Goal: Task Accomplishment & Management: Manage account settings

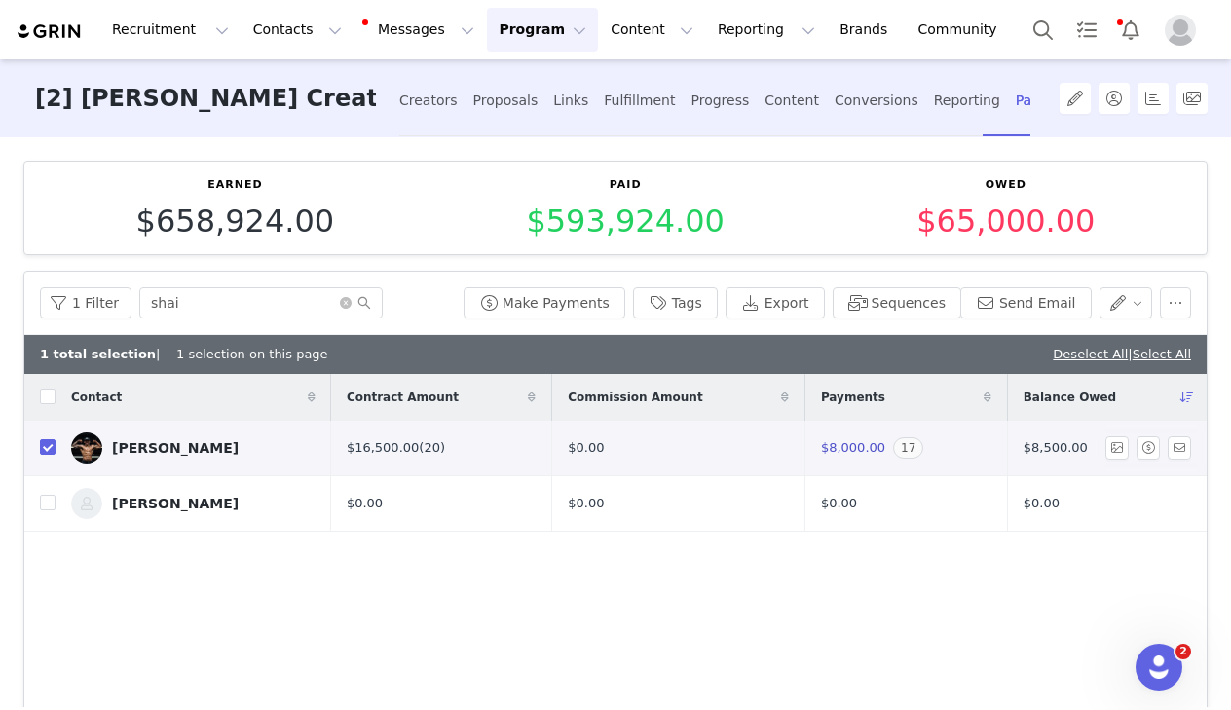
click at [830, 443] on span "$8,000.00" at bounding box center [853, 447] width 64 height 15
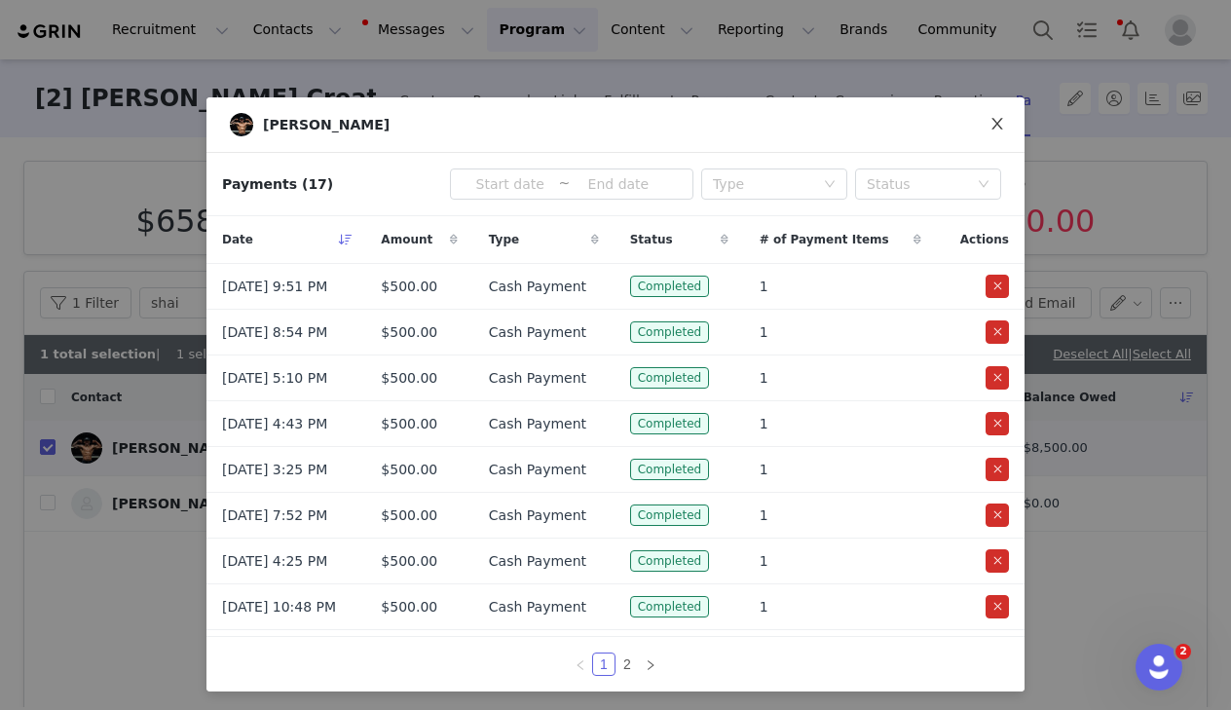
click at [998, 123] on icon "icon: close" at bounding box center [996, 124] width 11 height 12
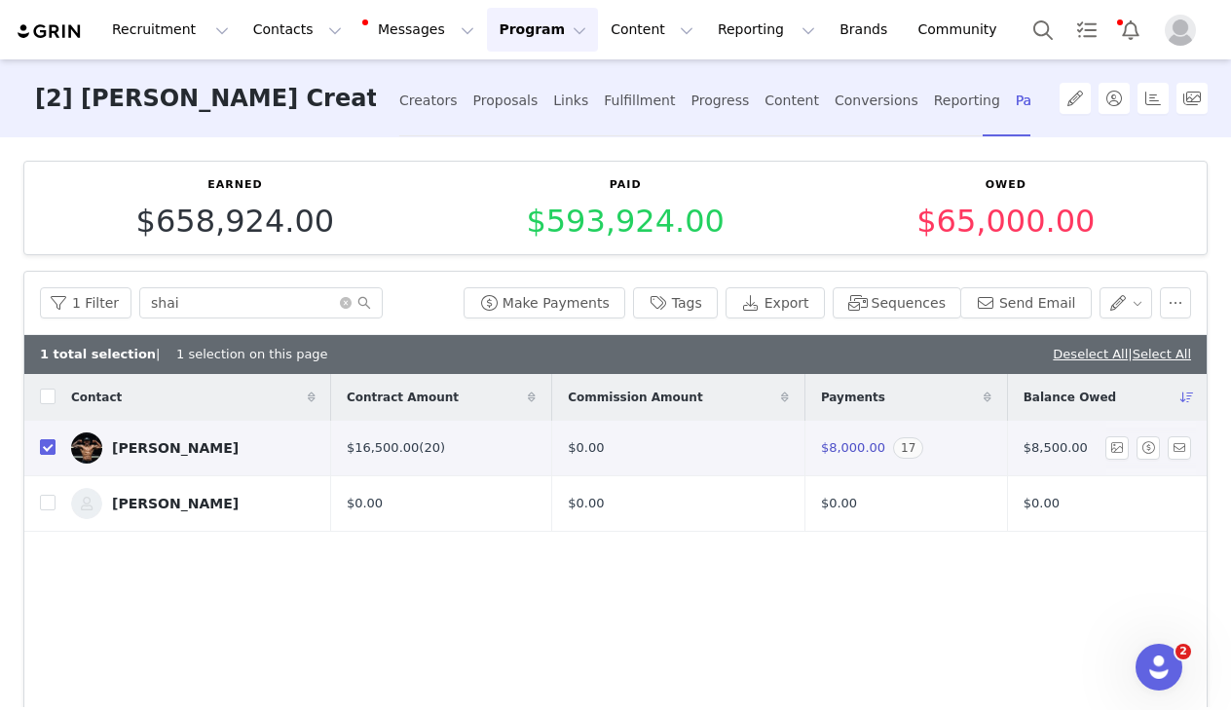
click at [42, 443] on input "checkbox" at bounding box center [48, 447] width 16 height 16
checkbox input "false"
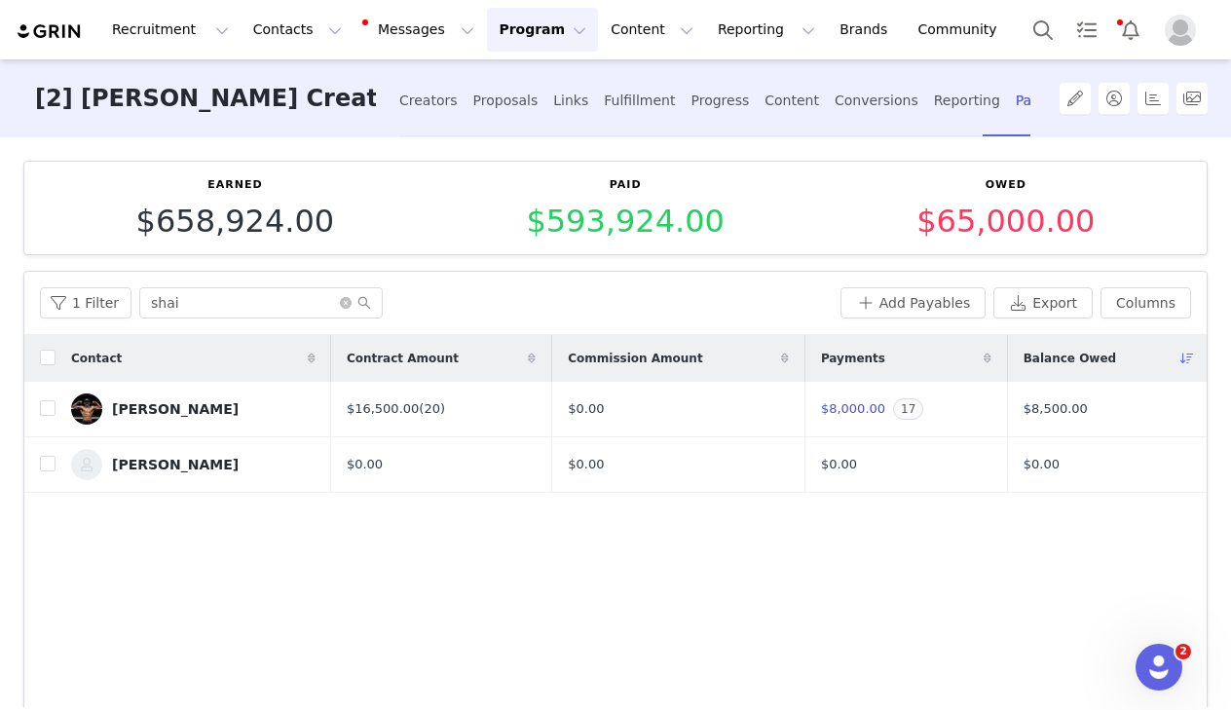
click at [902, 317] on div "1 Filter shai Add Payables Export Columns" at bounding box center [615, 303] width 1182 height 63
click at [897, 296] on button "Add Payables" at bounding box center [913, 302] width 146 height 31
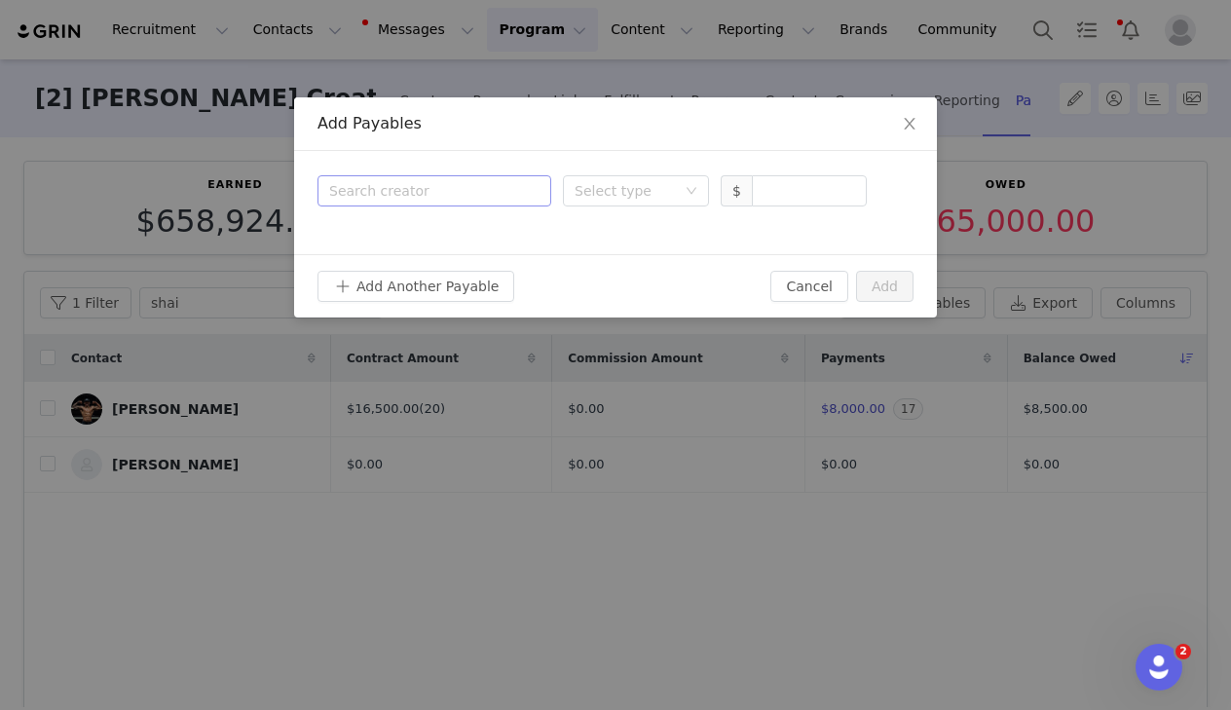
click at [476, 196] on div "Search creator" at bounding box center [430, 190] width 202 height 19
type input "shai"
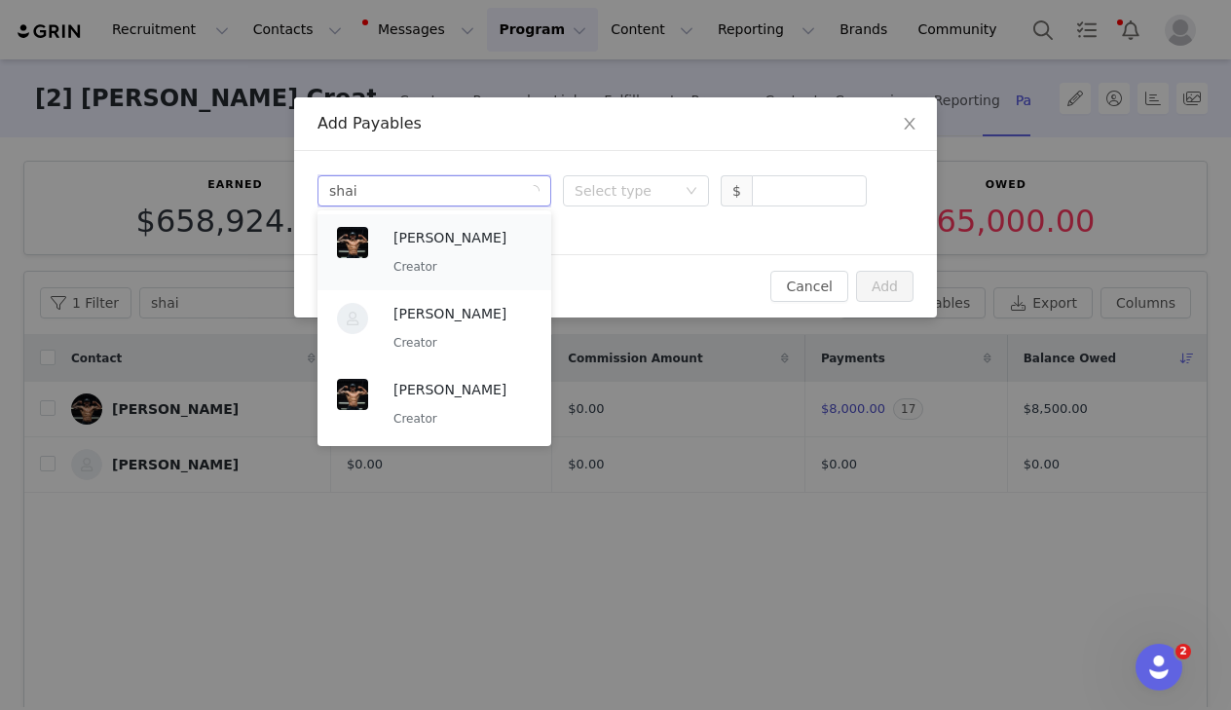
click at [479, 264] on p "Creator" at bounding box center [462, 266] width 138 height 21
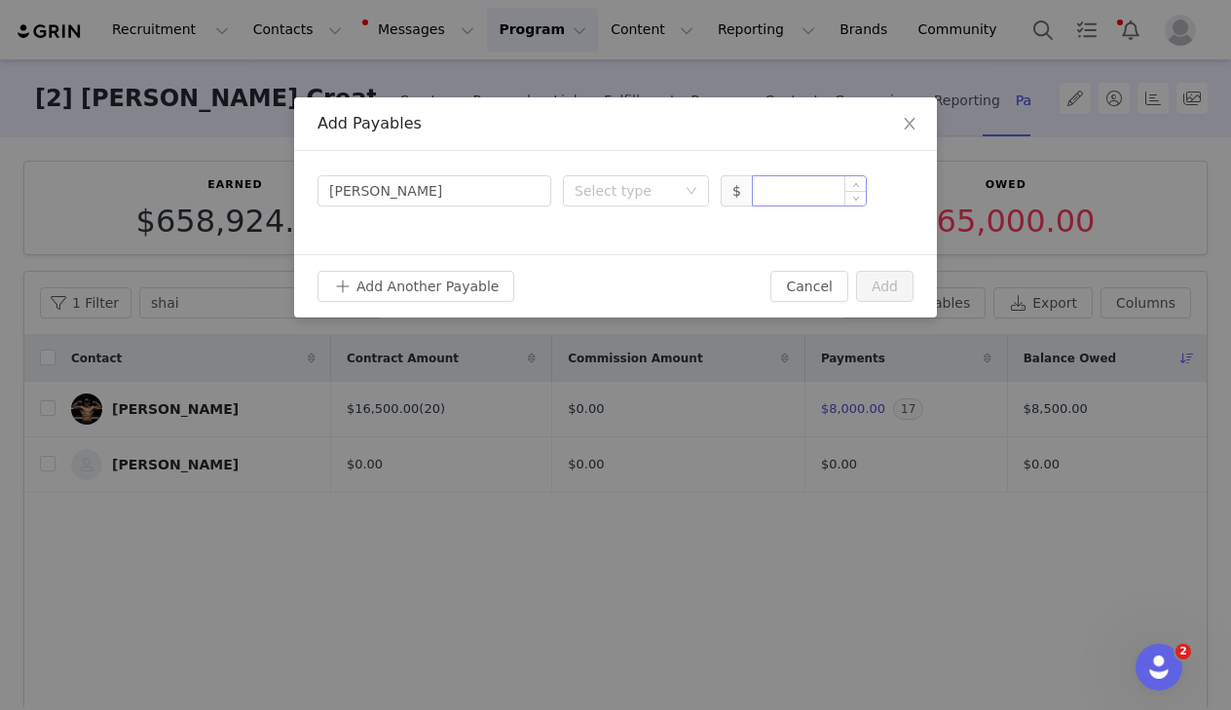
click at [816, 190] on input at bounding box center [809, 190] width 113 height 29
type input "500"
click at [676, 202] on div "Select type" at bounding box center [630, 190] width 110 height 29
click at [632, 292] on li "Deliverable" at bounding box center [636, 292] width 146 height 31
click at [879, 282] on button "Add" at bounding box center [884, 286] width 57 height 31
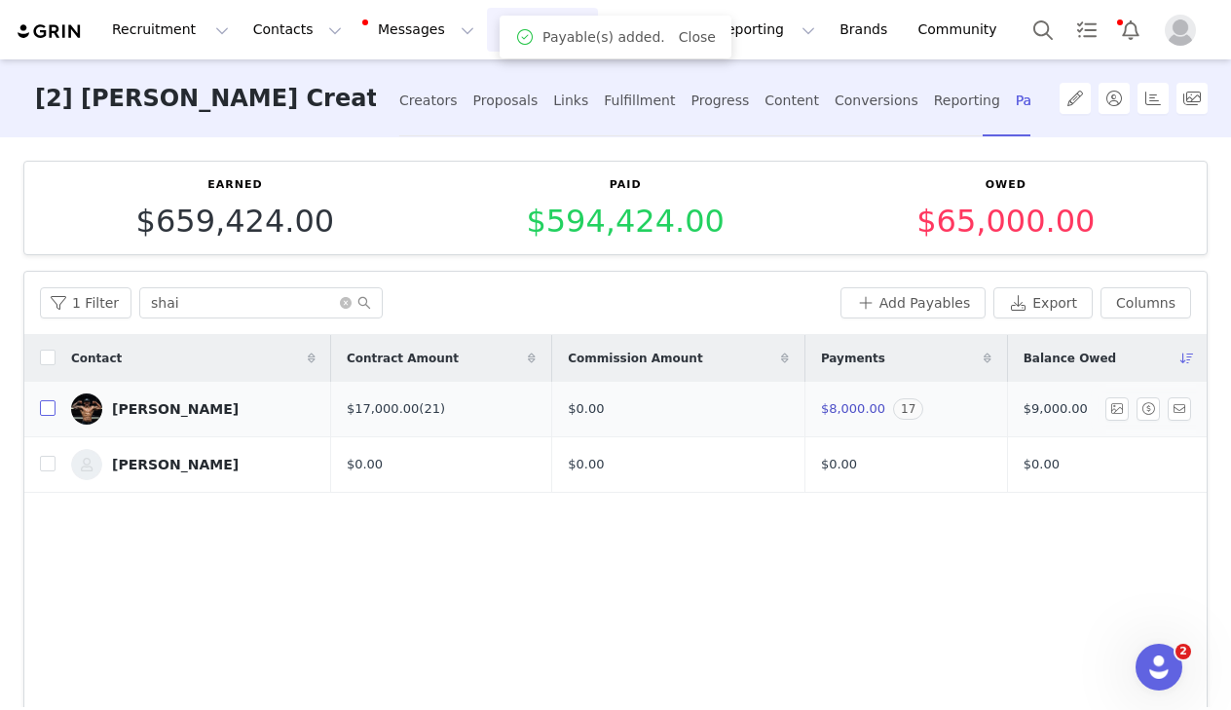
click at [47, 405] on input "checkbox" at bounding box center [48, 408] width 16 height 16
checkbox input "true"
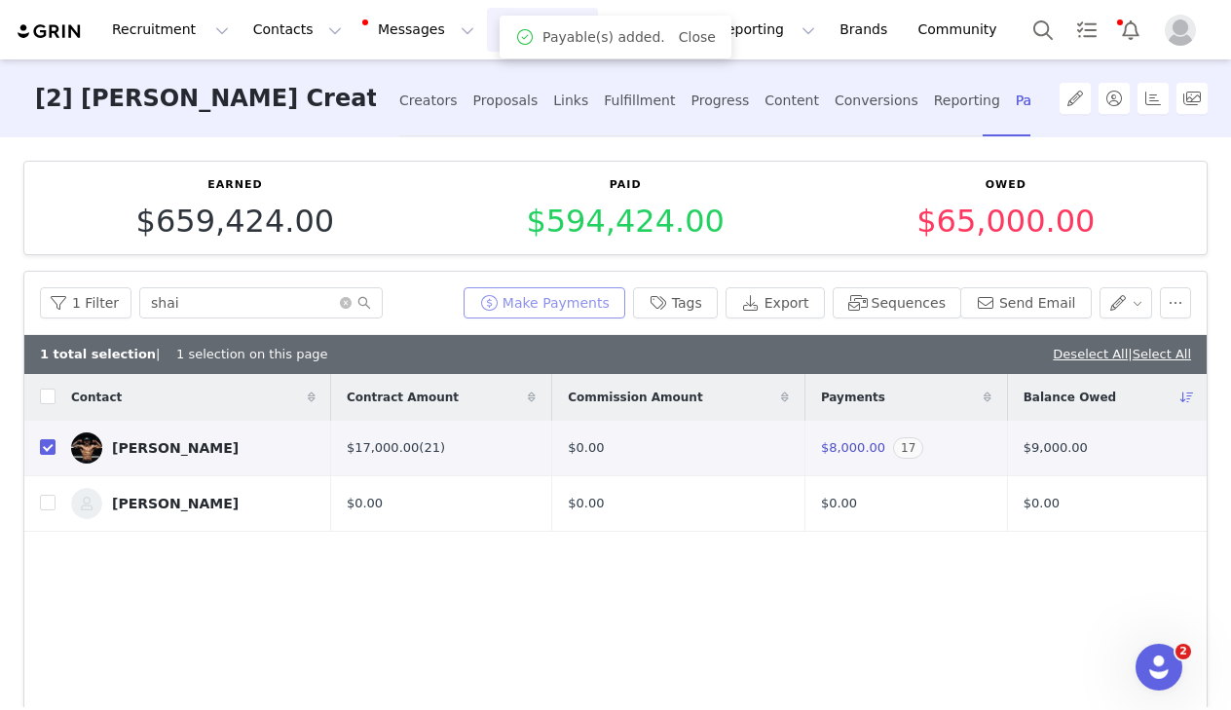
click at [606, 301] on button "Make Payments" at bounding box center [545, 302] width 162 height 31
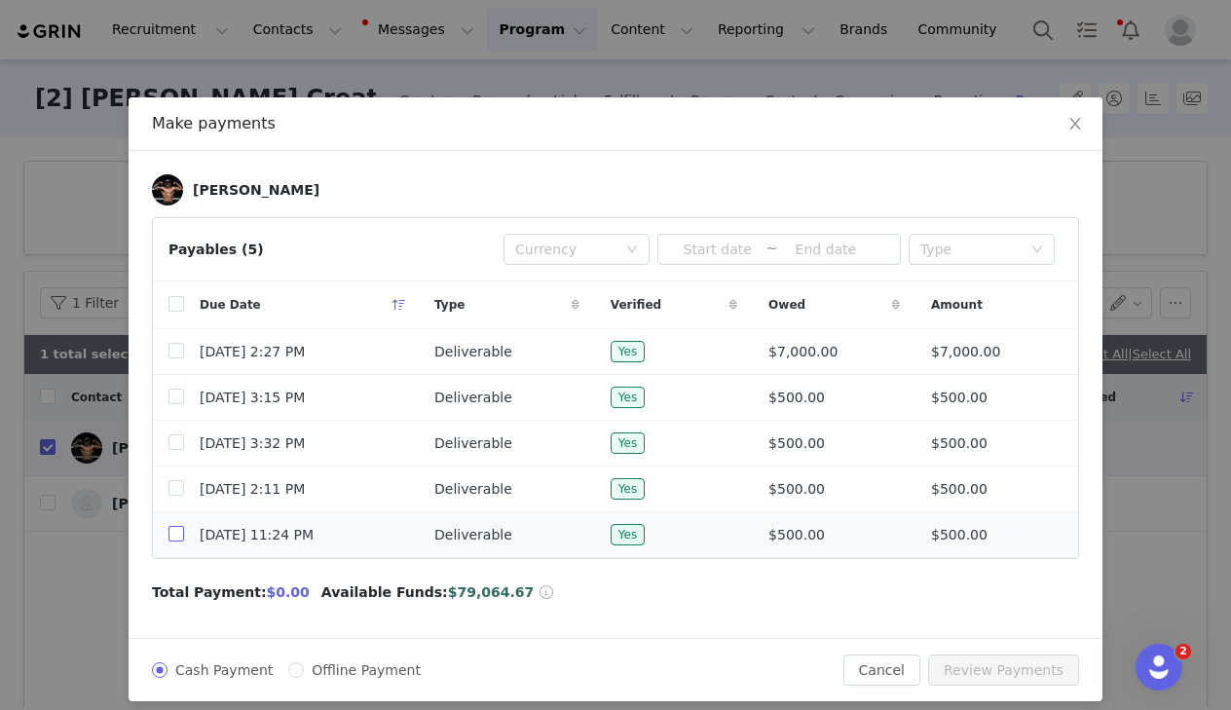
click at [175, 540] on input "checkbox" at bounding box center [176, 534] width 16 height 16
checkbox input "true"
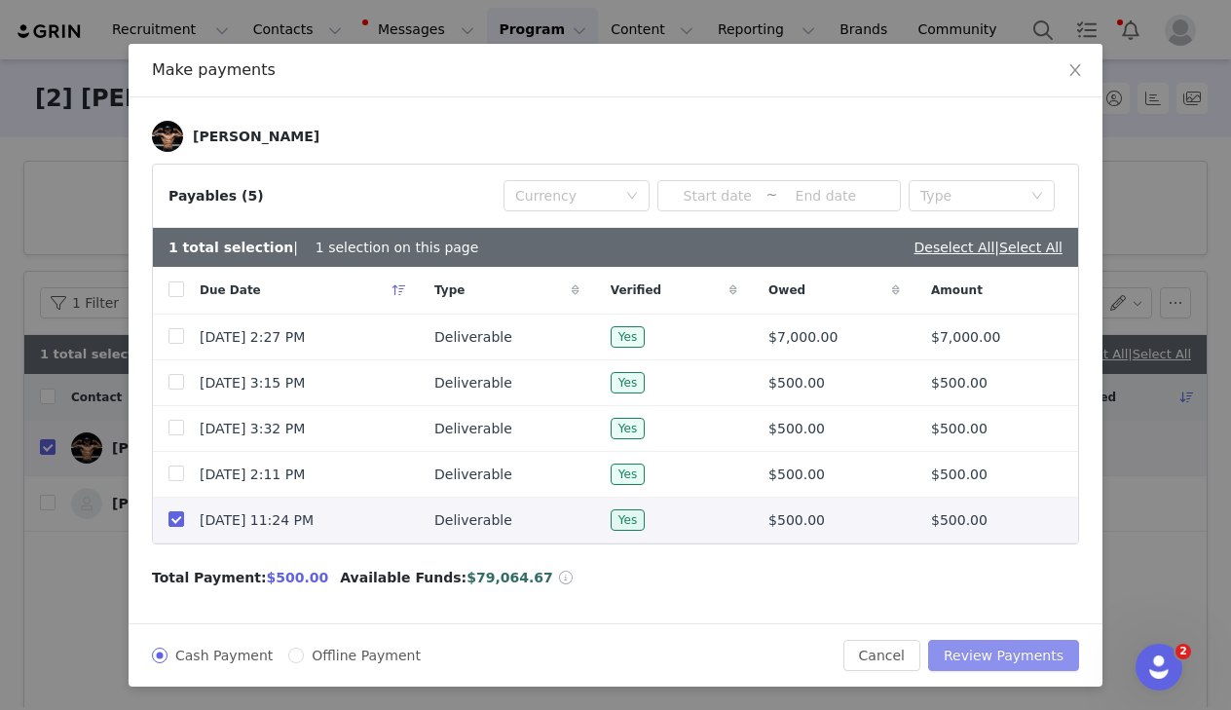
scroll to position [58, 0]
click at [1035, 646] on button "Review Payments" at bounding box center [1003, 655] width 151 height 31
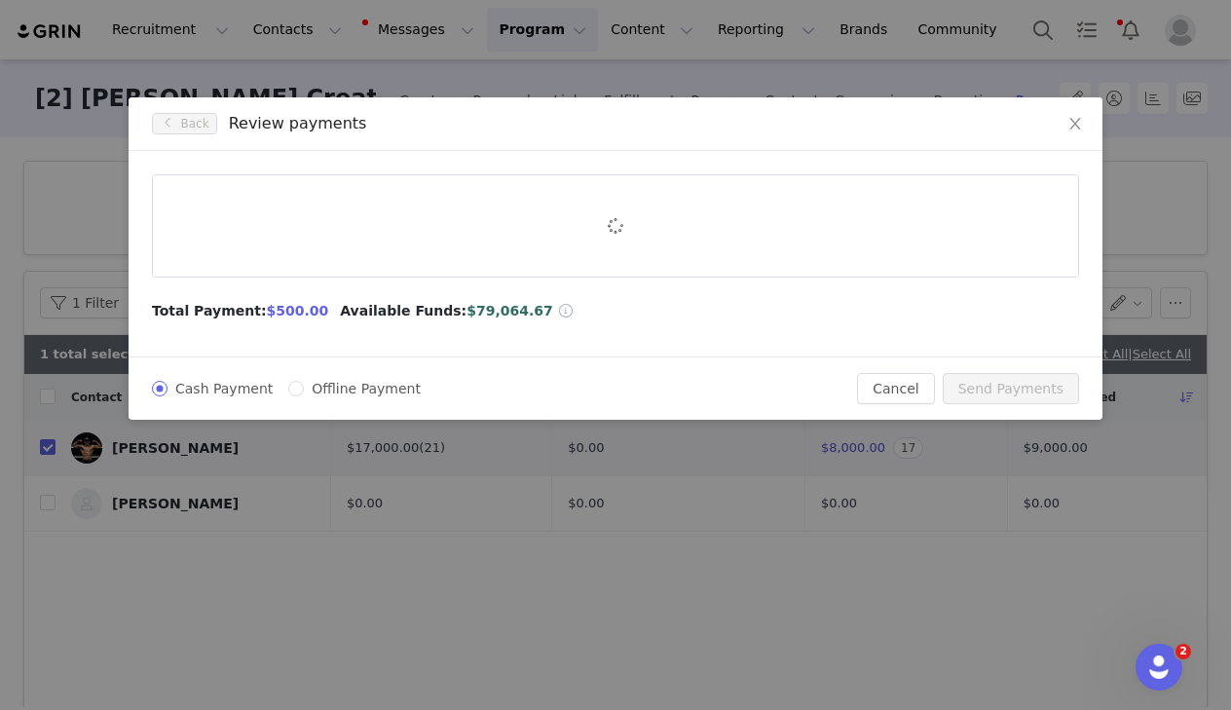
scroll to position [0, 0]
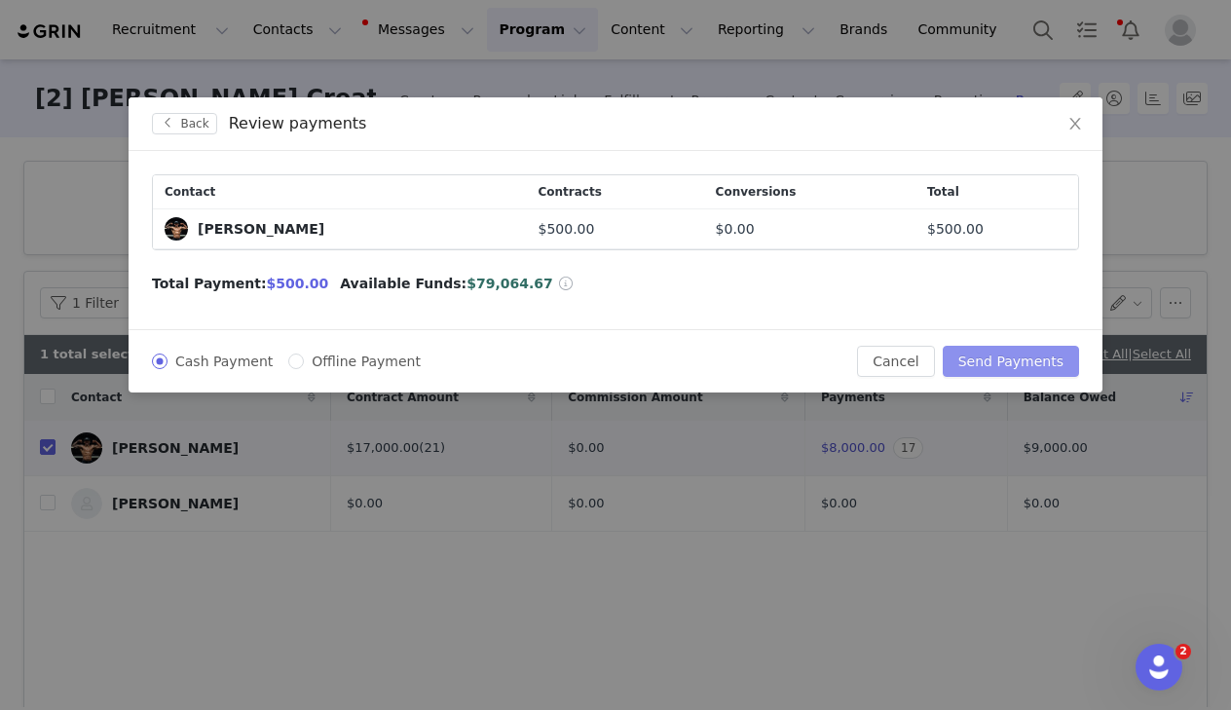
click at [1023, 363] on button "Send Payments" at bounding box center [1011, 361] width 136 height 31
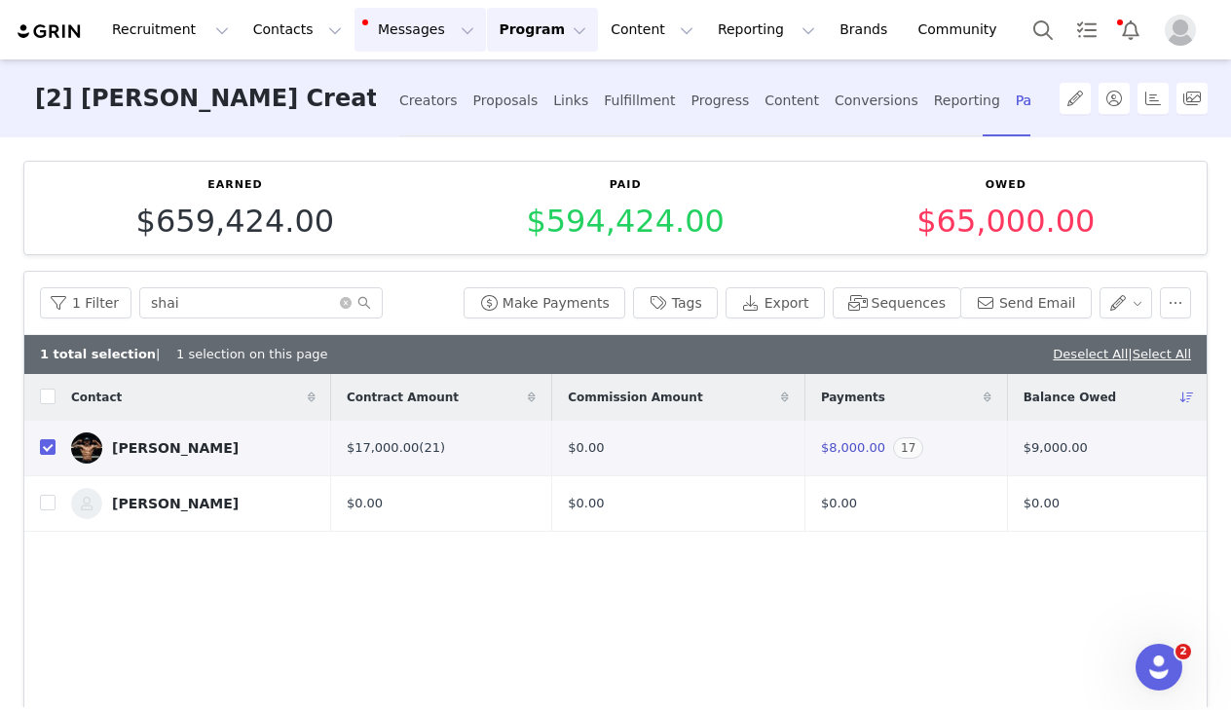
click at [423, 29] on button "Messages Messages" at bounding box center [419, 30] width 131 height 44
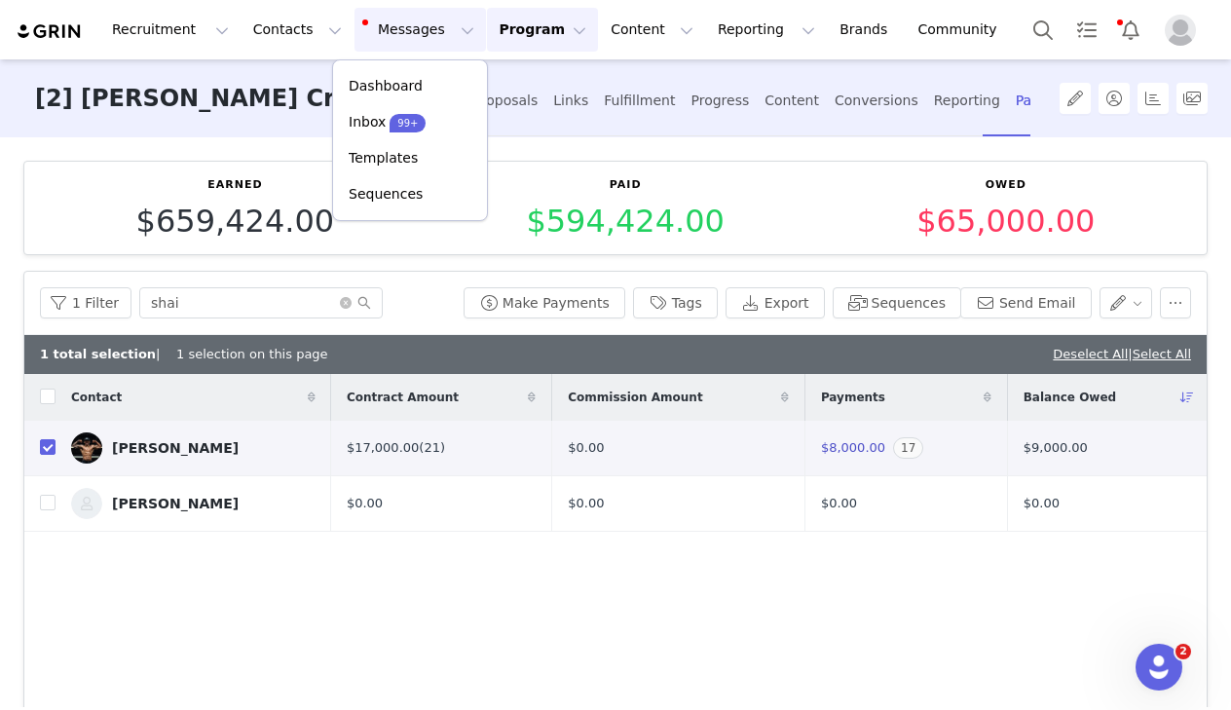
click at [554, 31] on button "Program Program" at bounding box center [542, 30] width 111 height 44
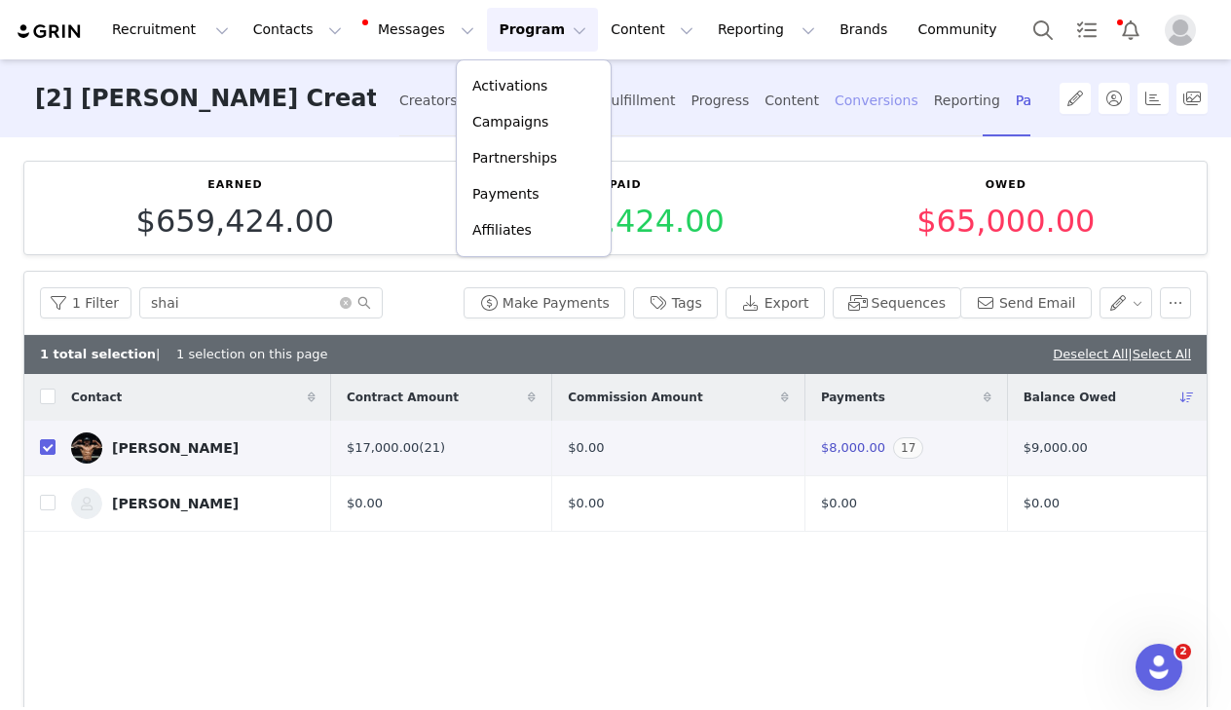
click at [835, 114] on div "Conversions" at bounding box center [877, 101] width 84 height 52
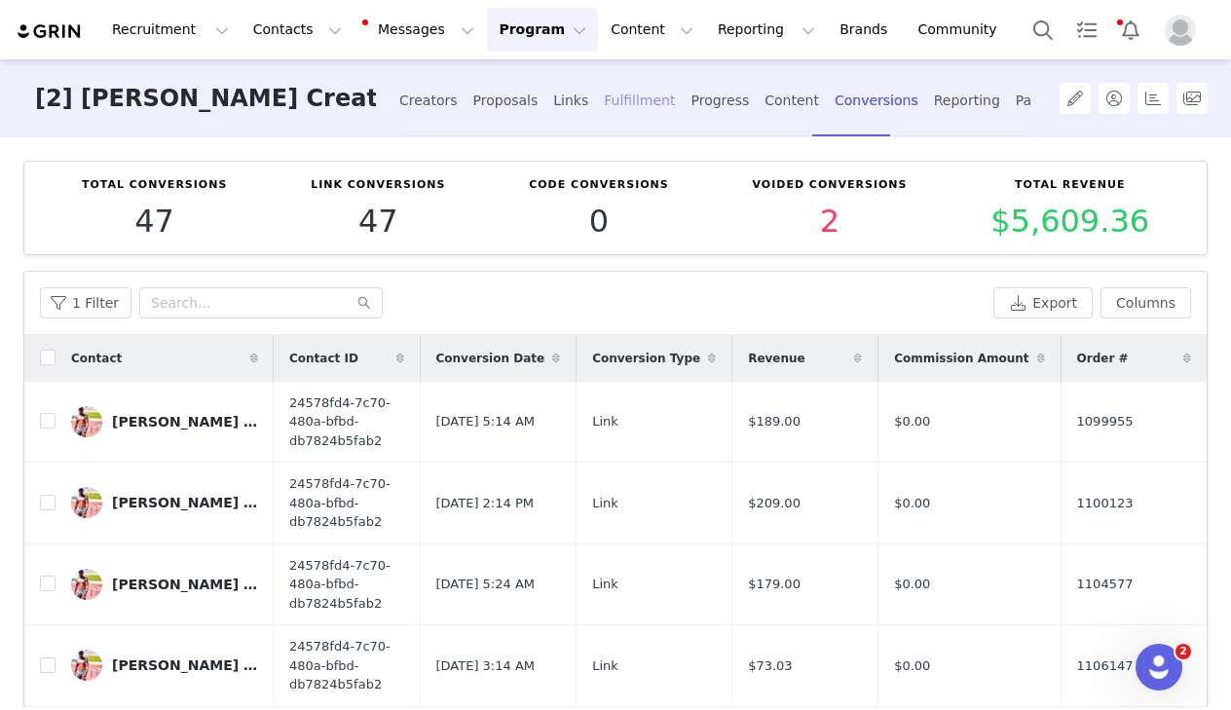
click at [604, 96] on div "Fulfillment" at bounding box center [639, 101] width 71 height 52
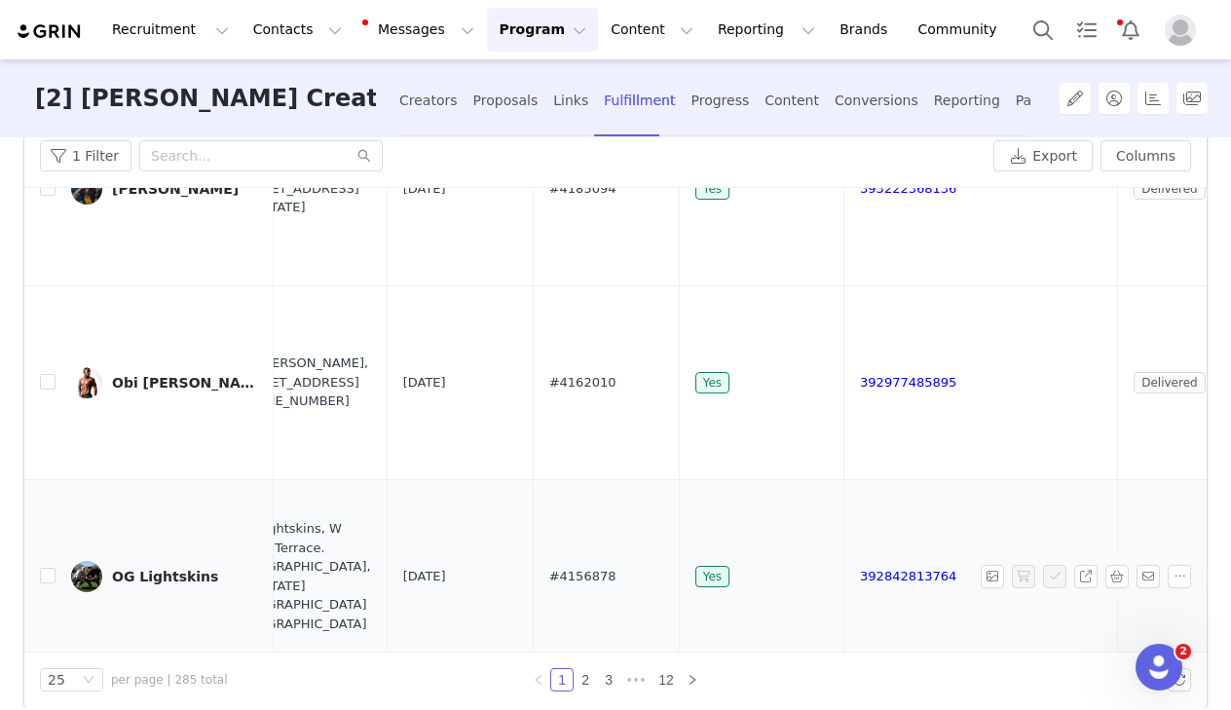
scroll to position [150, 0]
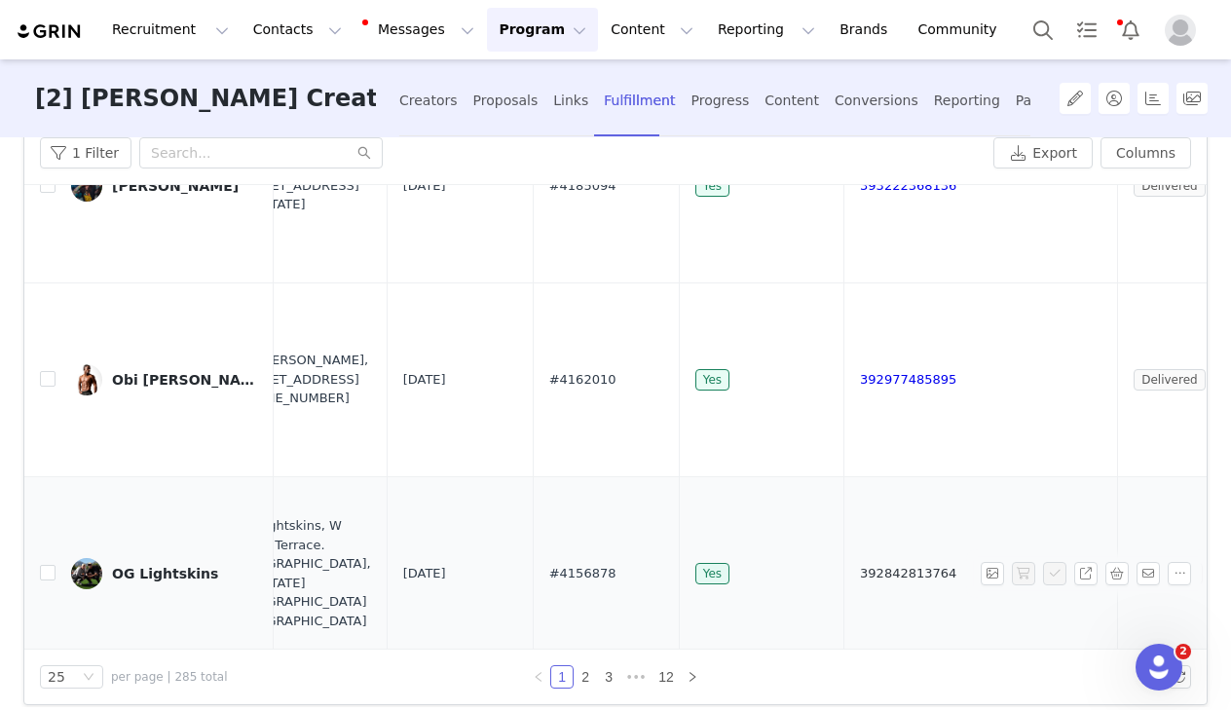
click at [860, 566] on link "392842813764" at bounding box center [908, 573] width 96 height 15
